Goal: Check status

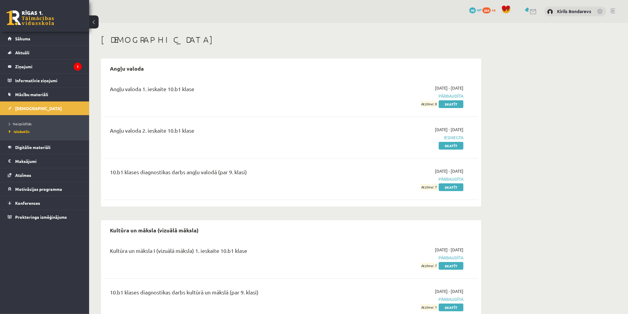
click at [26, 68] on legend "Ziņojumi 1" at bounding box center [48, 67] width 67 height 14
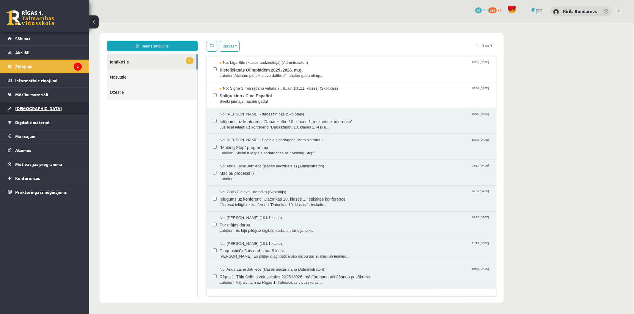
click at [39, 110] on link "[DEMOGRAPHIC_DATA]" at bounding box center [45, 109] width 74 height 14
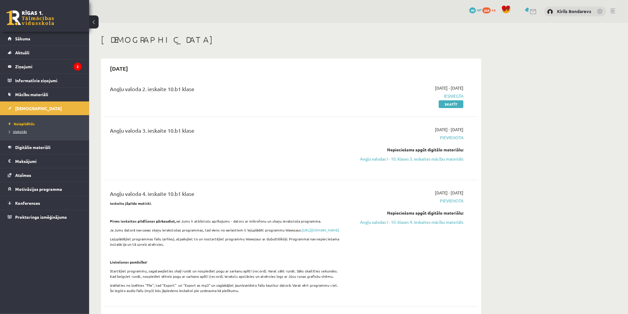
click at [23, 131] on span "Izlabotās" at bounding box center [18, 131] width 18 height 5
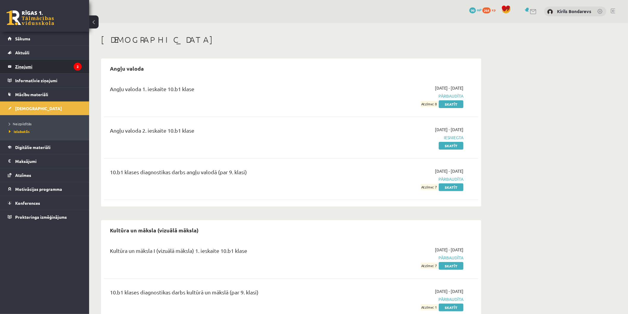
click at [63, 73] on legend "Ziņojumi 2" at bounding box center [48, 67] width 67 height 14
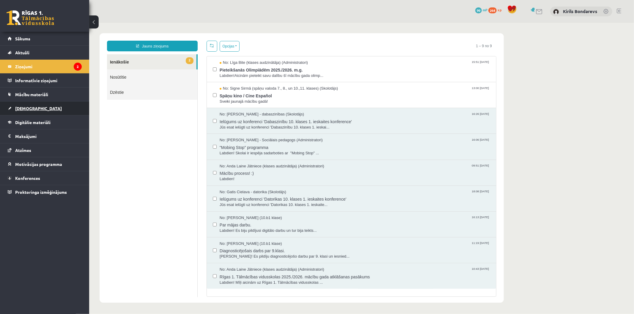
click at [43, 111] on link "[DEMOGRAPHIC_DATA]" at bounding box center [45, 109] width 74 height 14
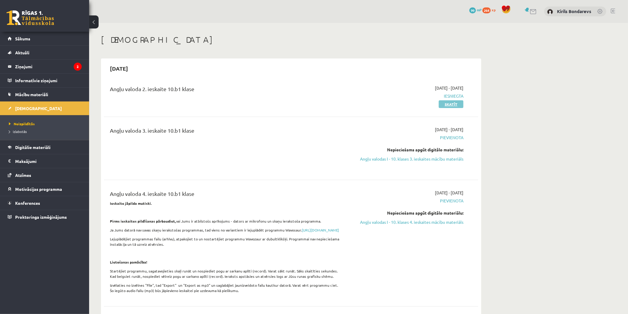
click at [445, 105] on link "Skatīt" at bounding box center [451, 104] width 25 height 8
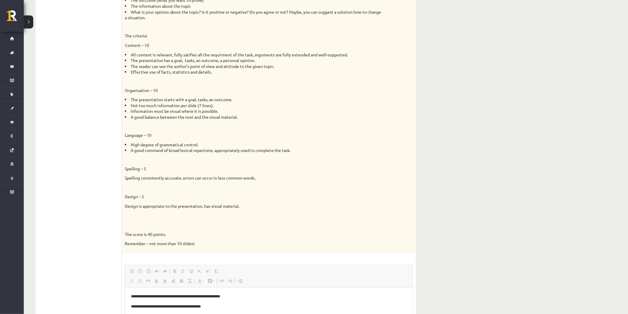
scroll to position [99, 0]
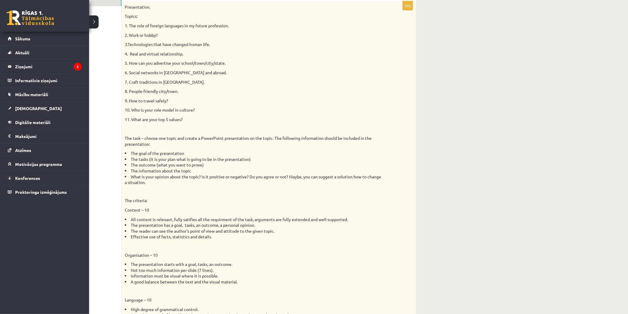
click at [11, 13] on link at bounding box center [31, 17] width 48 height 15
